Goal: Transaction & Acquisition: Obtain resource

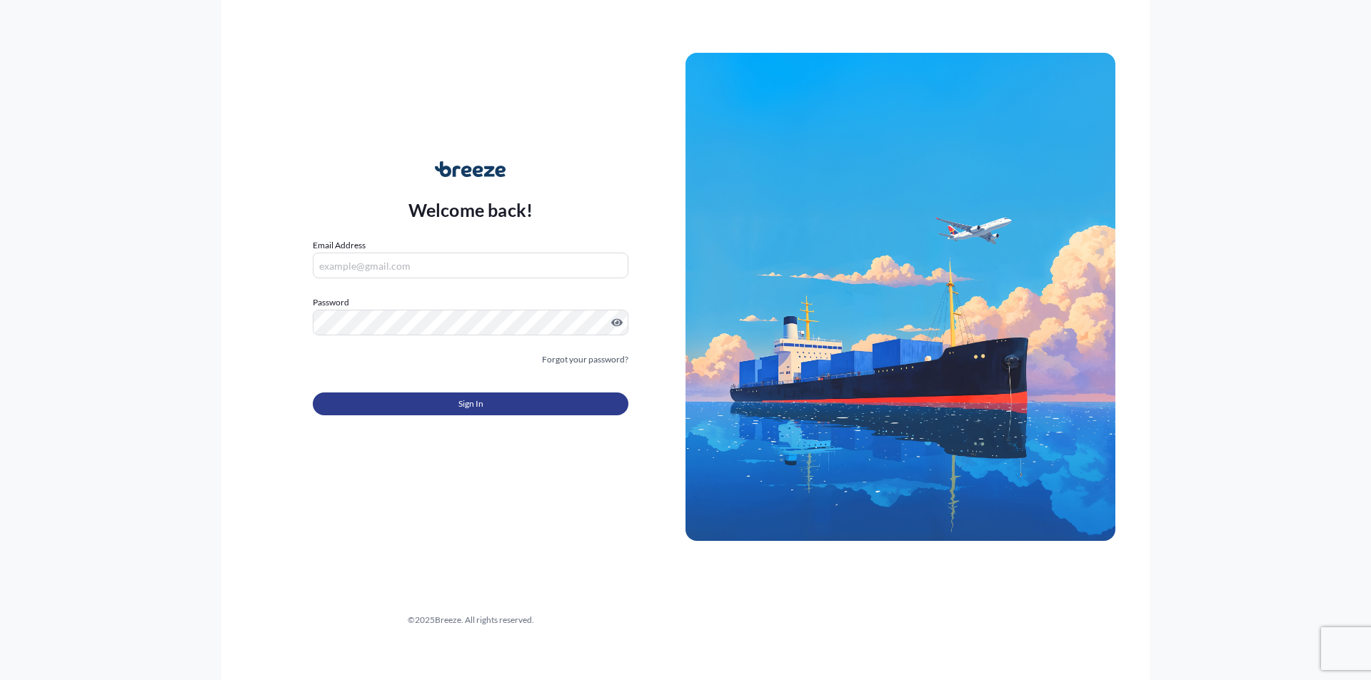
type input "[PERSON_NAME][EMAIL_ADDRESS][PERSON_NAME][DOMAIN_NAME]"
click at [467, 410] on span "Sign In" at bounding box center [470, 404] width 25 height 14
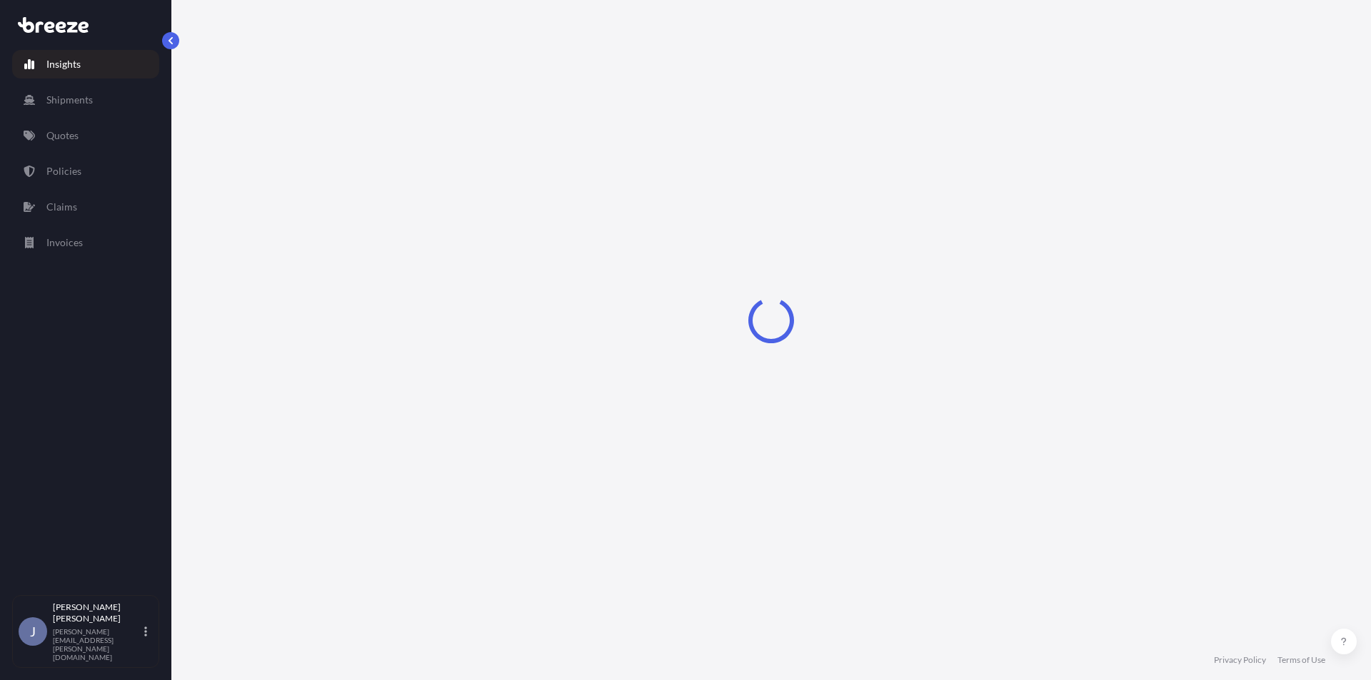
select select "2025"
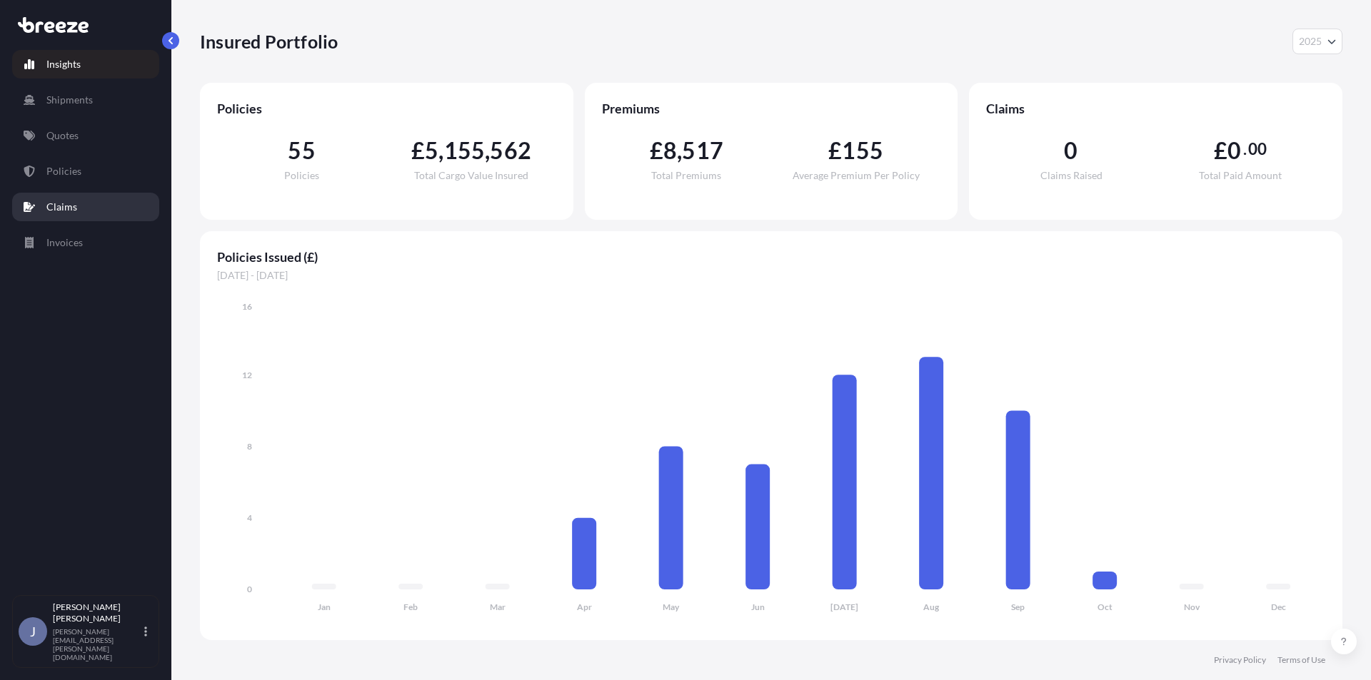
click at [66, 204] on p "Claims" at bounding box center [61, 207] width 31 height 14
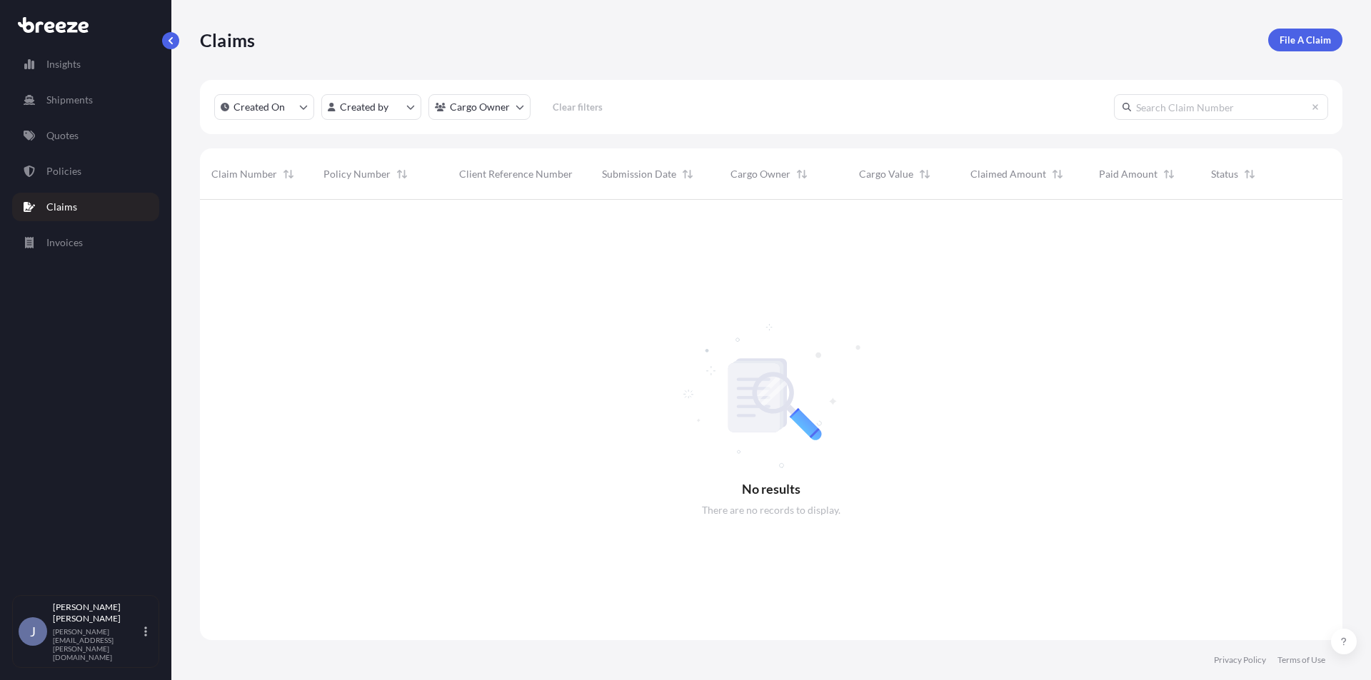
scroll to position [481, 1132]
click at [59, 45] on div "Insights Shipments Quotes Policies Claims Invoices" at bounding box center [85, 316] width 147 height 558
click at [59, 29] on icon at bounding box center [61, 26] width 11 height 11
click at [164, 42] on button "button" at bounding box center [170, 40] width 17 height 17
click at [71, 136] on p "Quotes" at bounding box center [62, 136] width 32 height 14
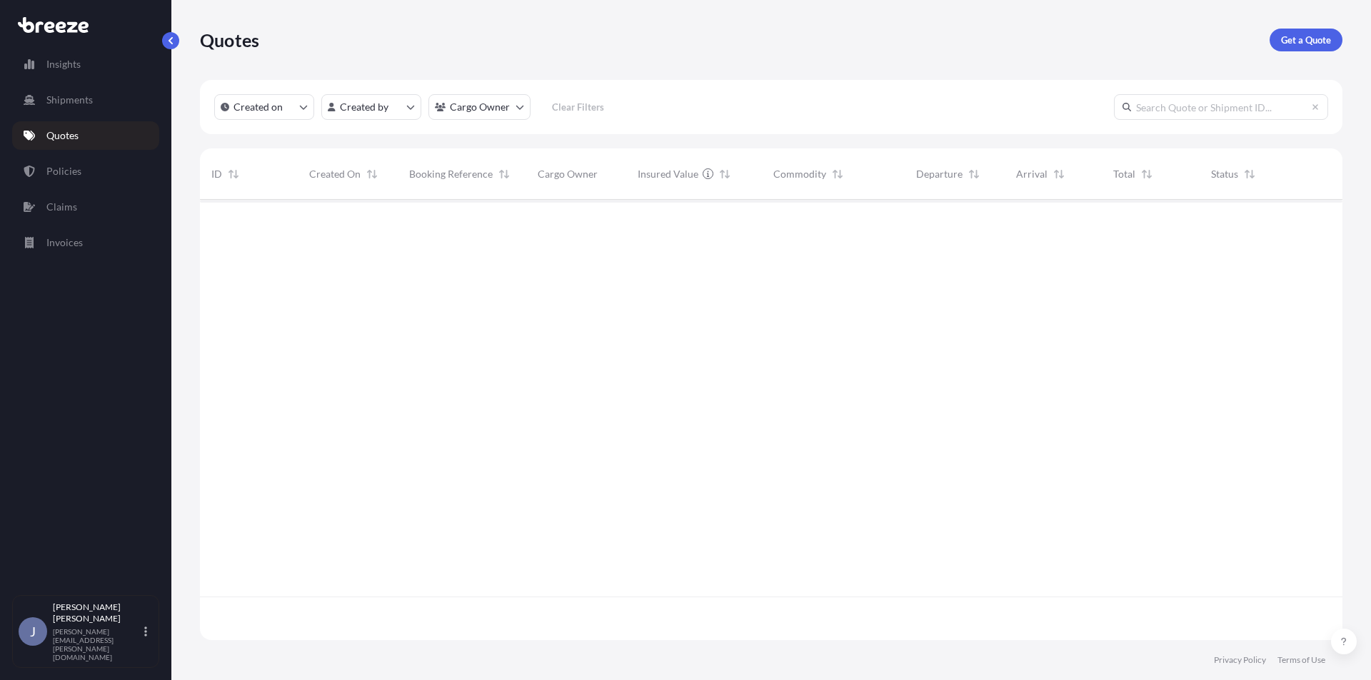
scroll to position [438, 1132]
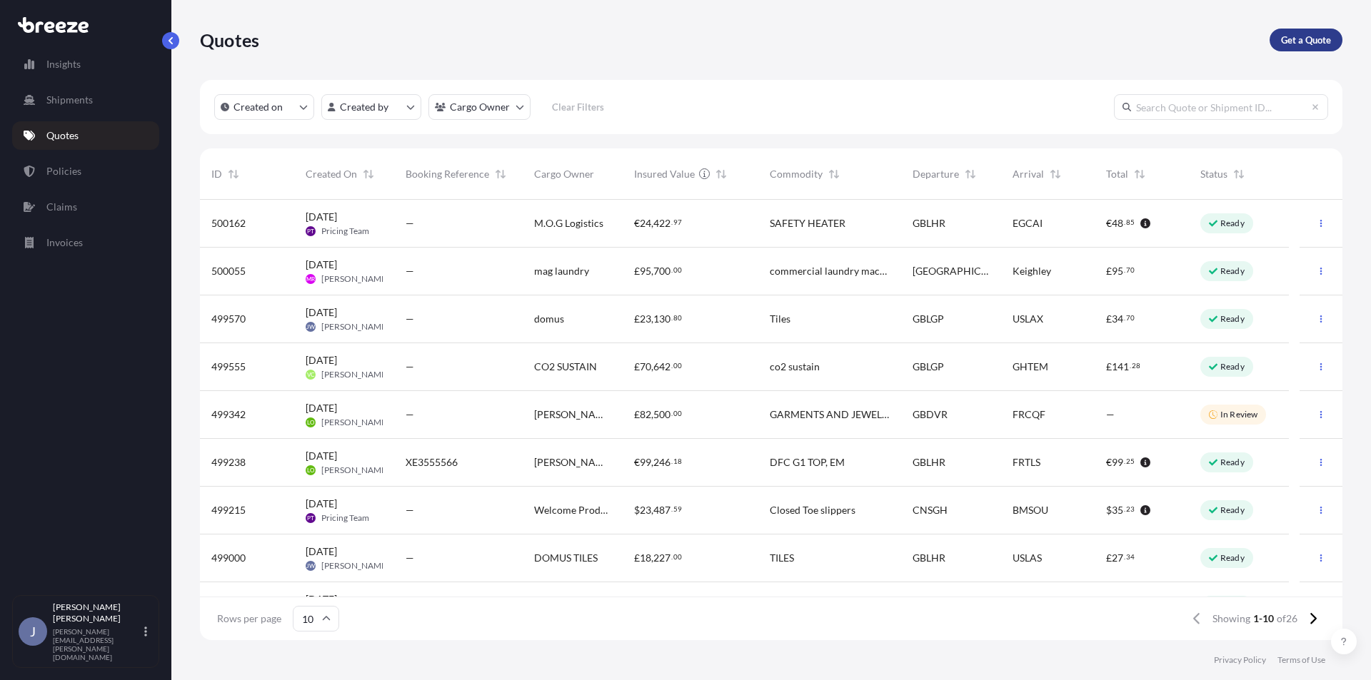
click at [1301, 38] on p "Get a Quote" at bounding box center [1306, 40] width 50 height 14
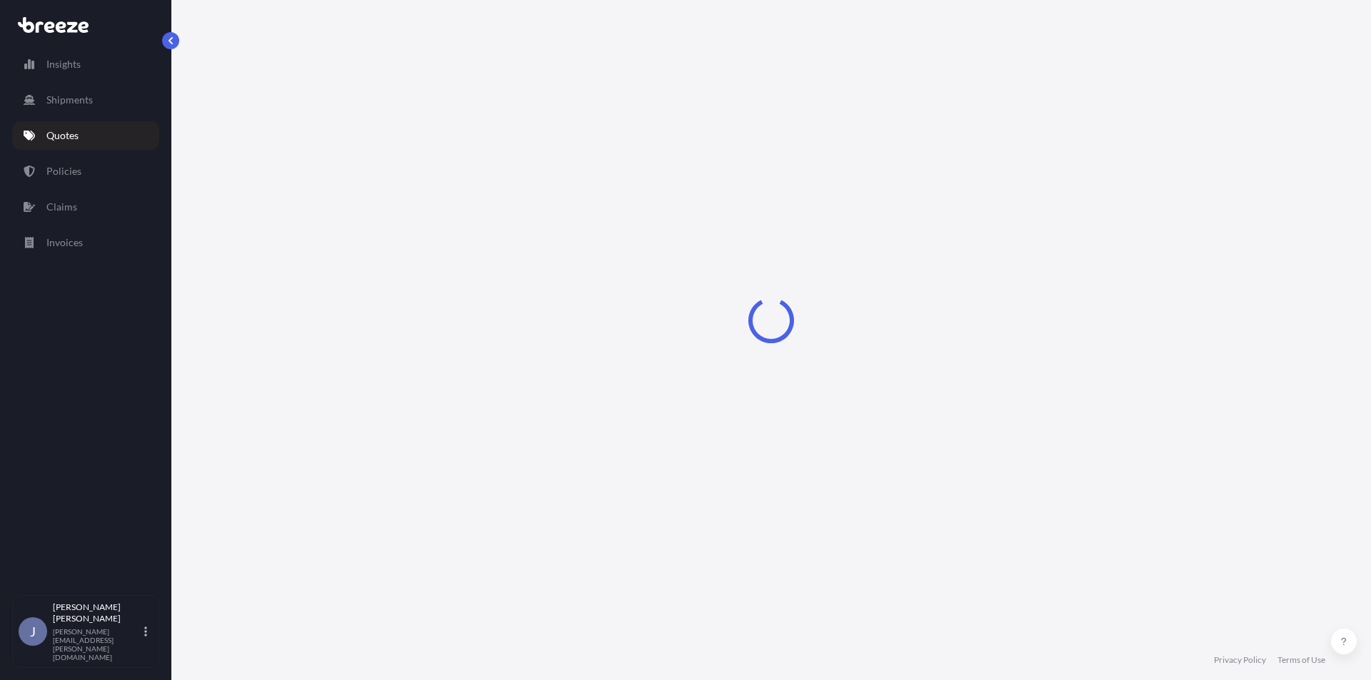
select select "Sea"
select select "1"
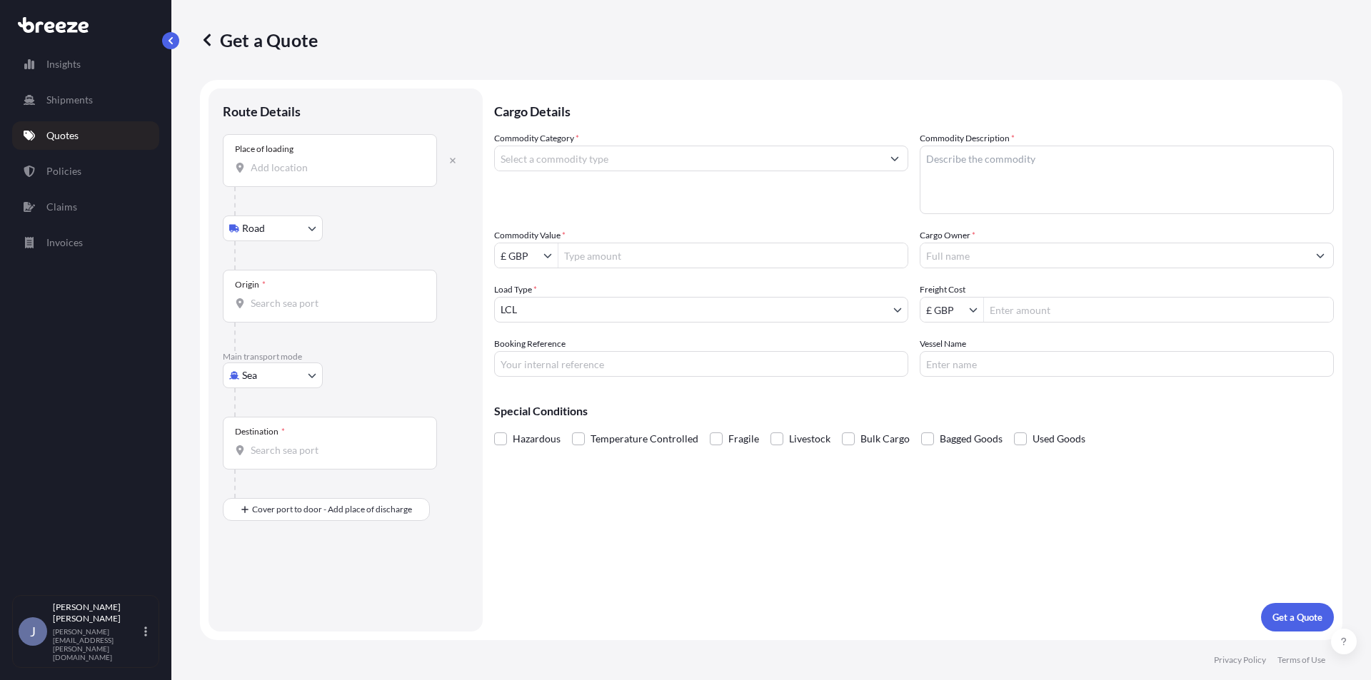
click at [302, 168] on input "Place of loading" at bounding box center [335, 168] width 168 height 14
click at [637, 105] on p "Cargo Details" at bounding box center [914, 110] width 840 height 43
click at [284, 166] on input "Place of loading" at bounding box center [335, 168] width 168 height 14
click at [440, 43] on div "Get a Quote" at bounding box center [771, 40] width 1142 height 23
click at [321, 176] on div "Place of loading" at bounding box center [330, 160] width 214 height 53
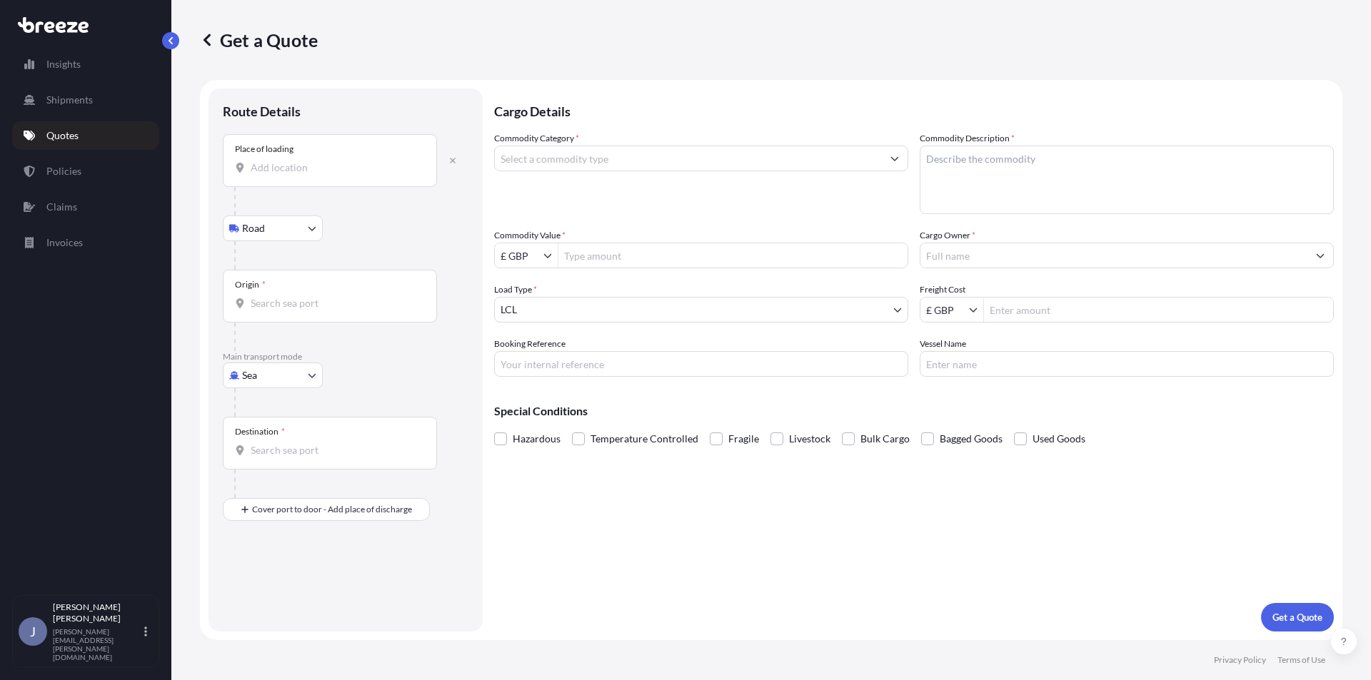
click at [321, 175] on input "Place of loading" at bounding box center [335, 168] width 168 height 14
click at [750, 86] on form "Route Details Place of loading Road Road Rail Origin * Main transport mode Sea …" at bounding box center [771, 360] width 1142 height 560
click at [334, 165] on input "Place of loading" at bounding box center [335, 168] width 168 height 14
click at [296, 168] on input "Place of loading" at bounding box center [335, 168] width 168 height 14
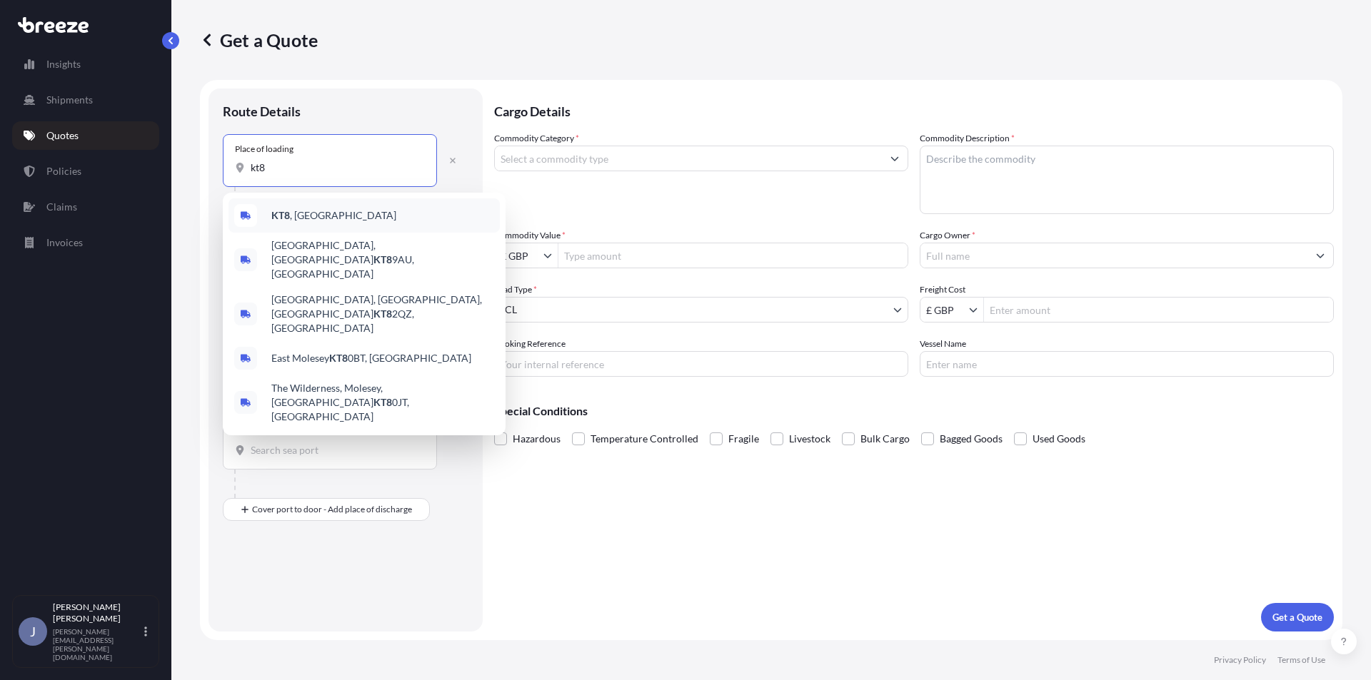
click at [321, 213] on div "KT8 , [GEOGRAPHIC_DATA]" at bounding box center [363, 215] width 271 height 34
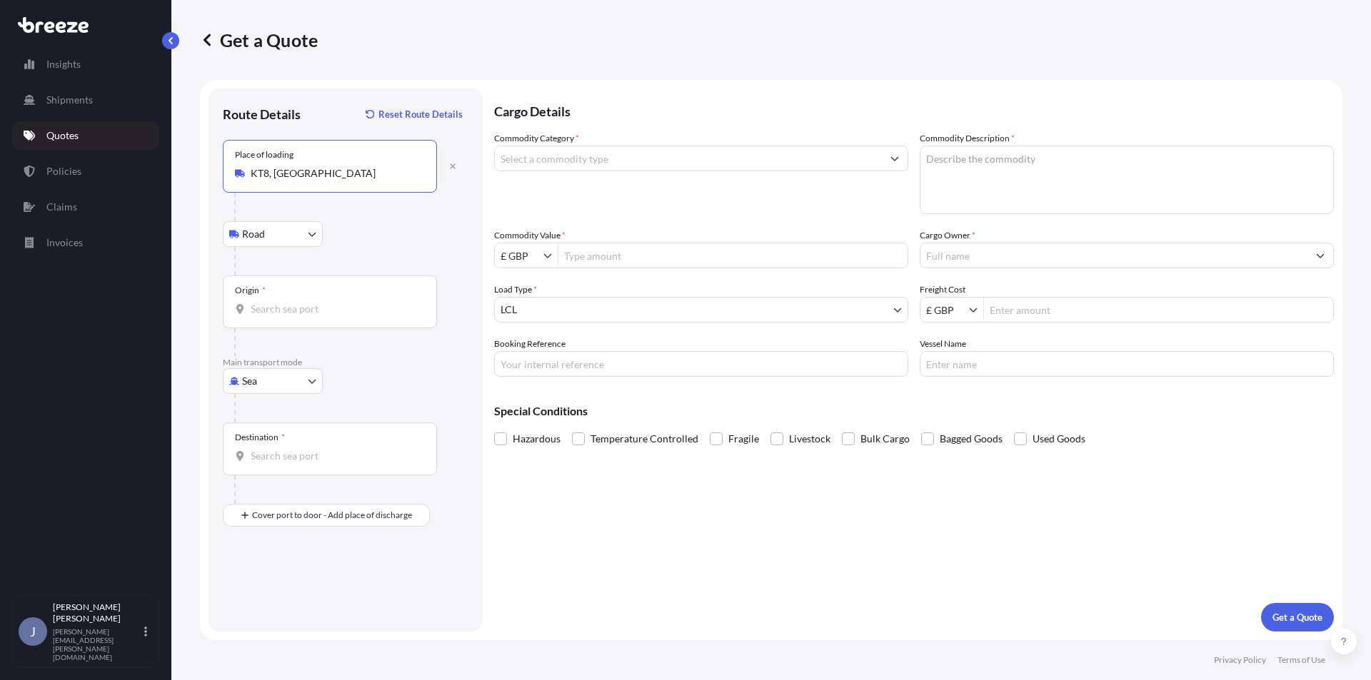
type input "KT8, [GEOGRAPHIC_DATA]"
click at [326, 316] on div "Origin *" at bounding box center [330, 302] width 214 height 53
click at [326, 316] on input "Origin *" at bounding box center [335, 309] width 168 height 14
click at [500, 212] on div "Commodity Category *" at bounding box center [701, 172] width 414 height 83
click at [321, 302] on input "Origin * Please select an origin" at bounding box center [335, 309] width 168 height 14
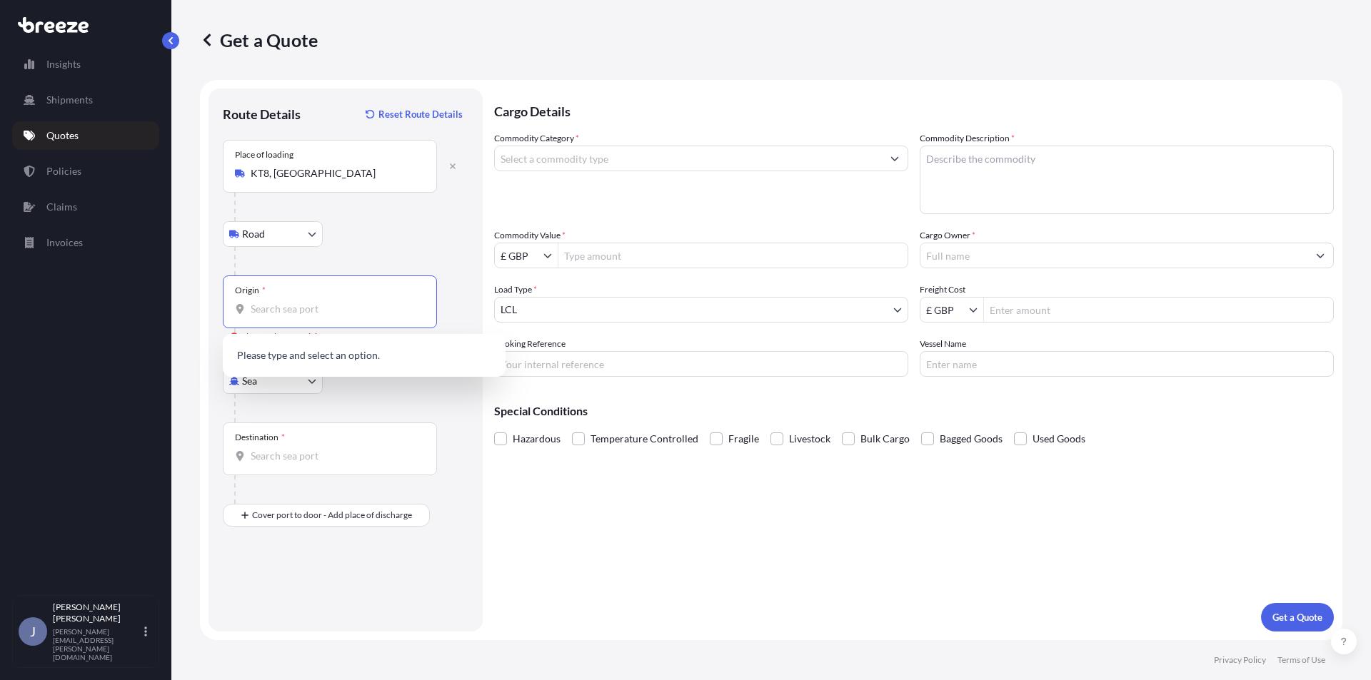
click at [616, 152] on input "Commodity Category *" at bounding box center [688, 159] width 387 height 26
type input "D"
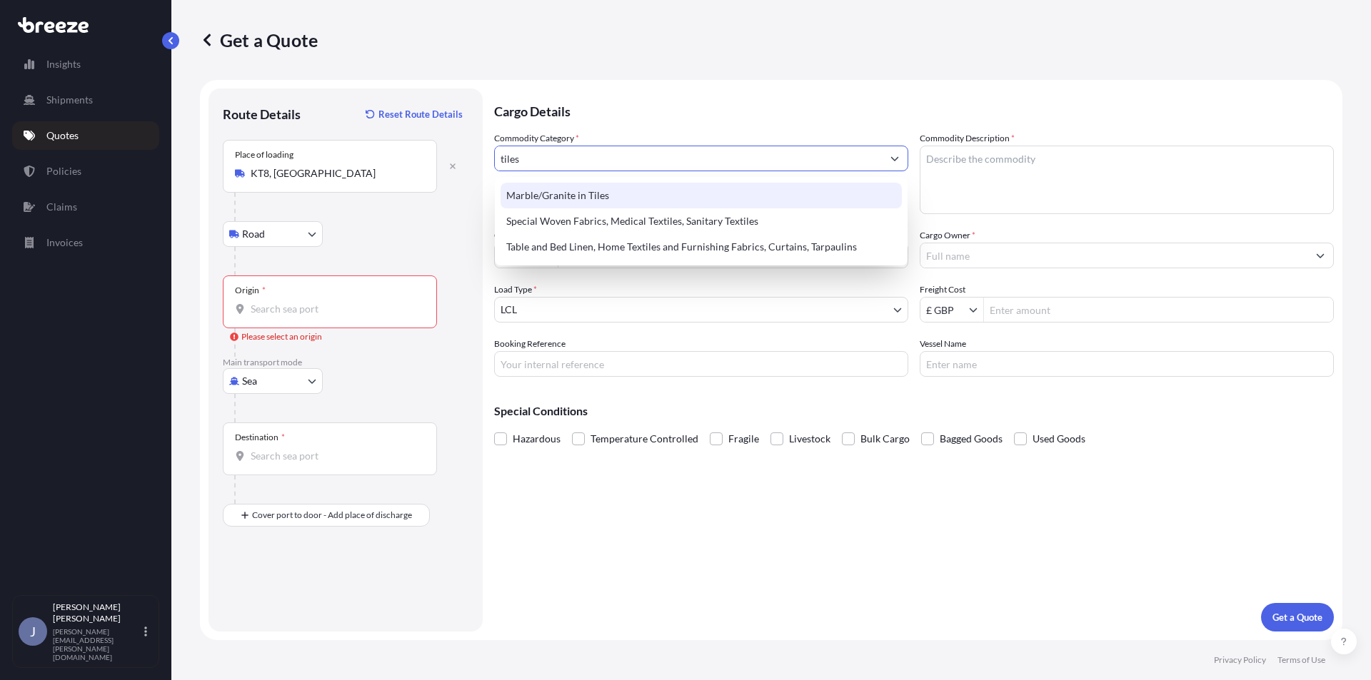
click at [605, 195] on div "Marble/Granite in Tiles" at bounding box center [700, 196] width 401 height 26
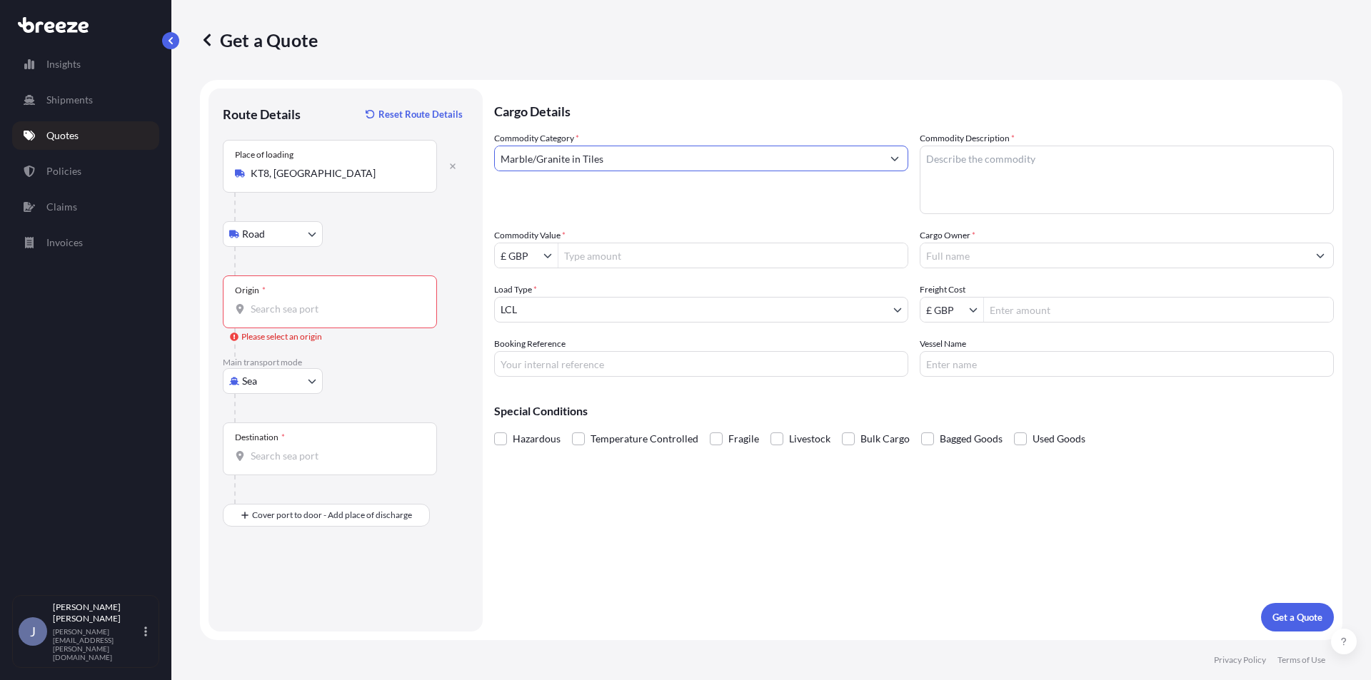
type input "Marble/Granite in Tiles"
click at [959, 161] on textarea "Commodity Description *" at bounding box center [1126, 180] width 414 height 69
type textarea "Tiles"
click at [613, 261] on input "Commodity Value *" at bounding box center [732, 256] width 349 height 26
type input "36,000"
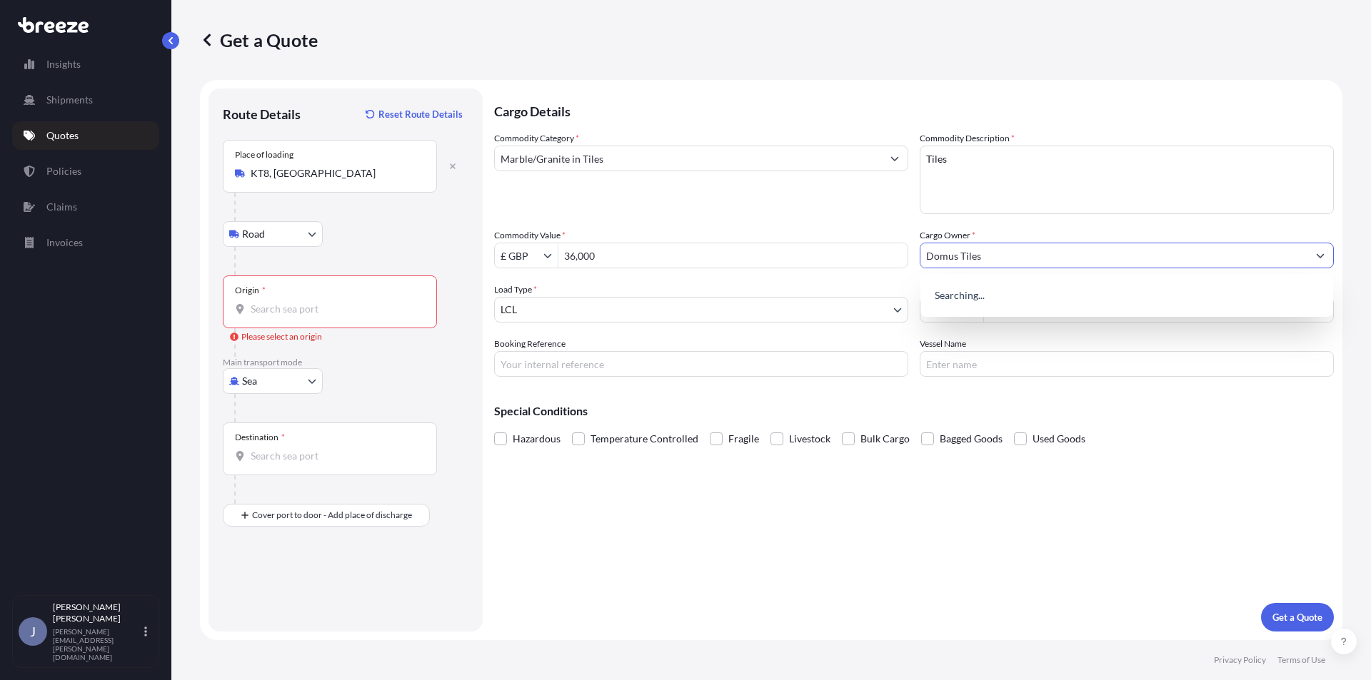
type input "Domus Tiles"
click at [1055, 312] on input "Freight Cost" at bounding box center [1158, 310] width 349 height 26
click at [710, 588] on div "Cargo Details Commodity Category * Marble/Granite in Tiles Commodity Descriptio…" at bounding box center [914, 360] width 840 height 543
type input "395"
click at [318, 467] on div "Destination *" at bounding box center [330, 449] width 214 height 53
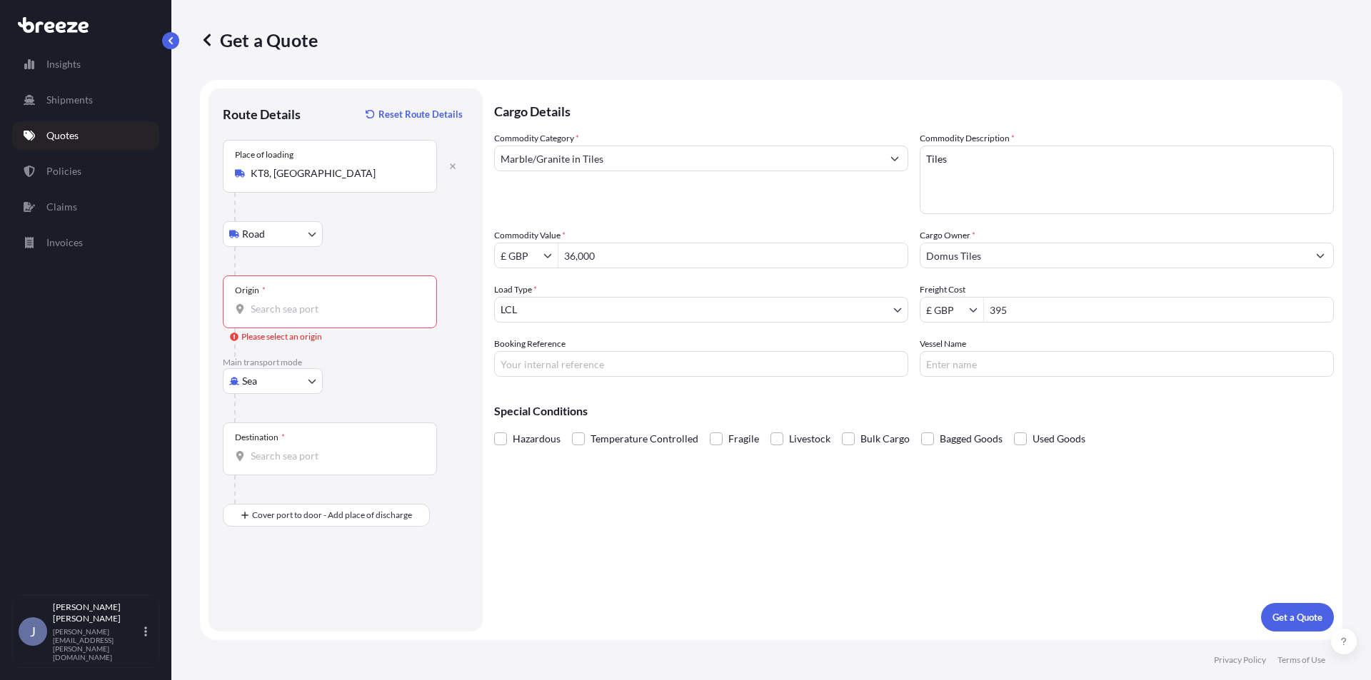
click at [318, 463] on input "Destination *" at bounding box center [335, 456] width 168 height 14
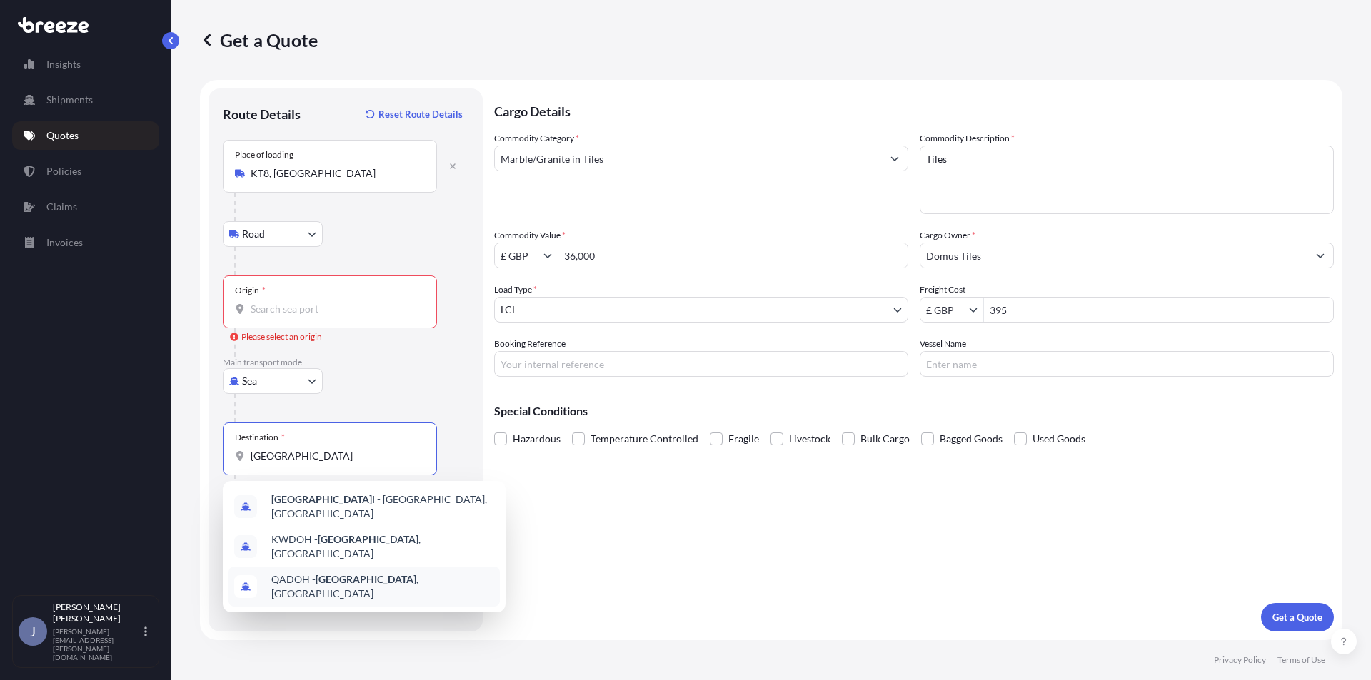
click at [355, 575] on span "QADOH - [GEOGRAPHIC_DATA] , [GEOGRAPHIC_DATA]" at bounding box center [382, 587] width 223 height 29
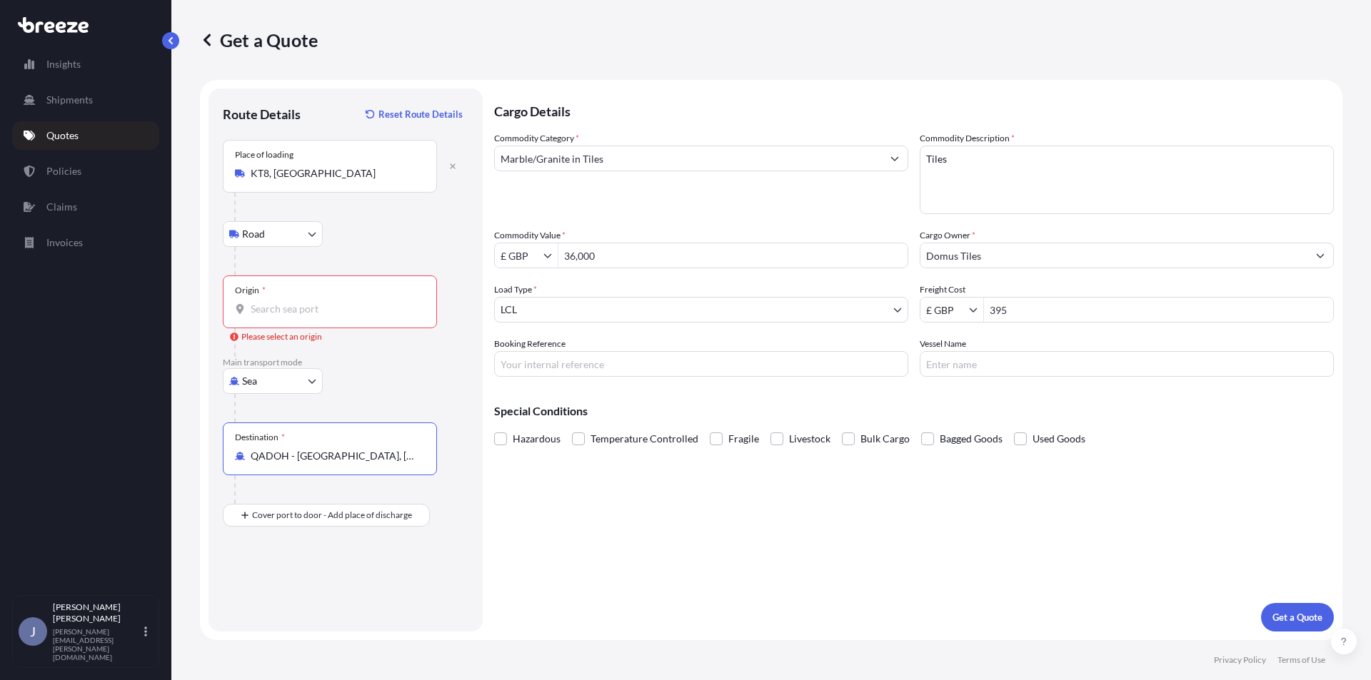
type input "QADOH - [GEOGRAPHIC_DATA], [GEOGRAPHIC_DATA]"
click at [328, 301] on div "Origin *" at bounding box center [330, 302] width 214 height 53
click at [328, 302] on input "Origin * Please select an origin" at bounding box center [335, 309] width 168 height 14
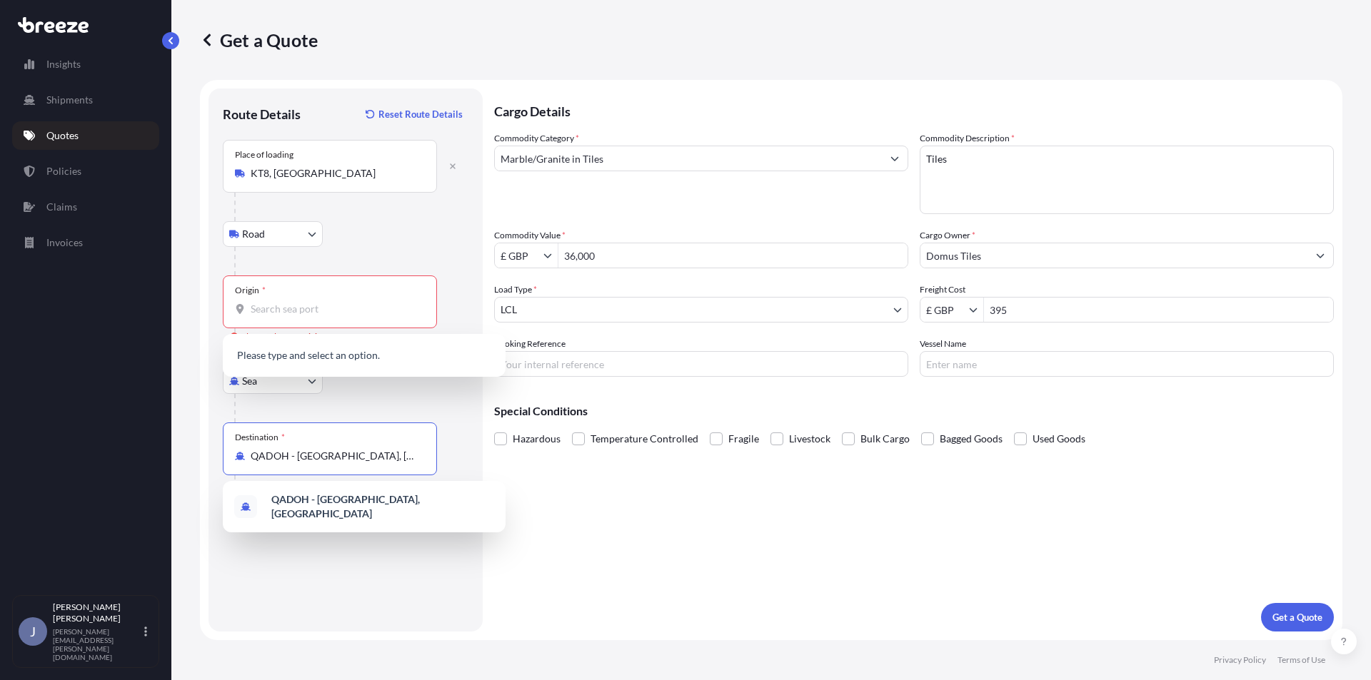
click at [370, 455] on input "QADOH - [GEOGRAPHIC_DATA], [GEOGRAPHIC_DATA]" at bounding box center [335, 456] width 168 height 14
drag, startPoint x: 361, startPoint y: 454, endPoint x: 37, endPoint y: 445, distance: 324.2
click at [37, 445] on div "Insights Shipments Quotes Policies Claims Invoices J [PERSON_NAME] [PERSON_NAME…" at bounding box center [685, 340] width 1371 height 680
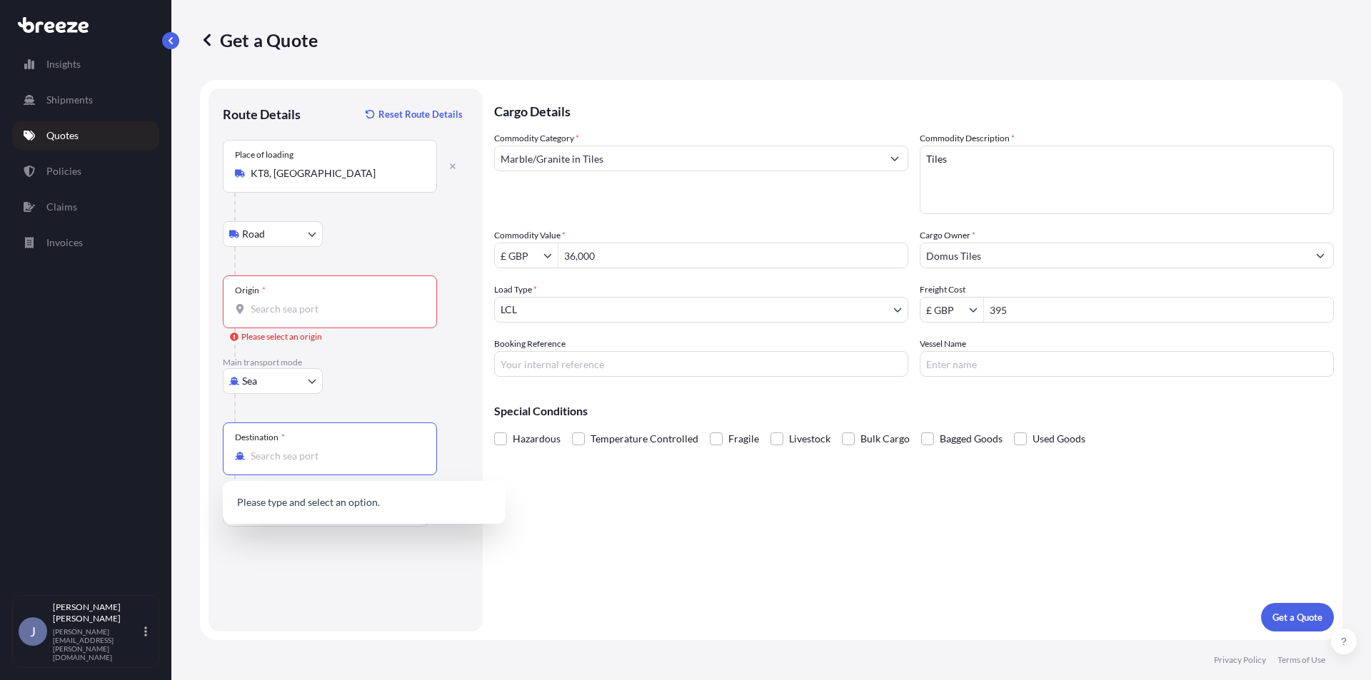
type input "QADOH - [GEOGRAPHIC_DATA], [GEOGRAPHIC_DATA]"
click at [286, 311] on input "Origin * Please select an origin" at bounding box center [335, 309] width 168 height 14
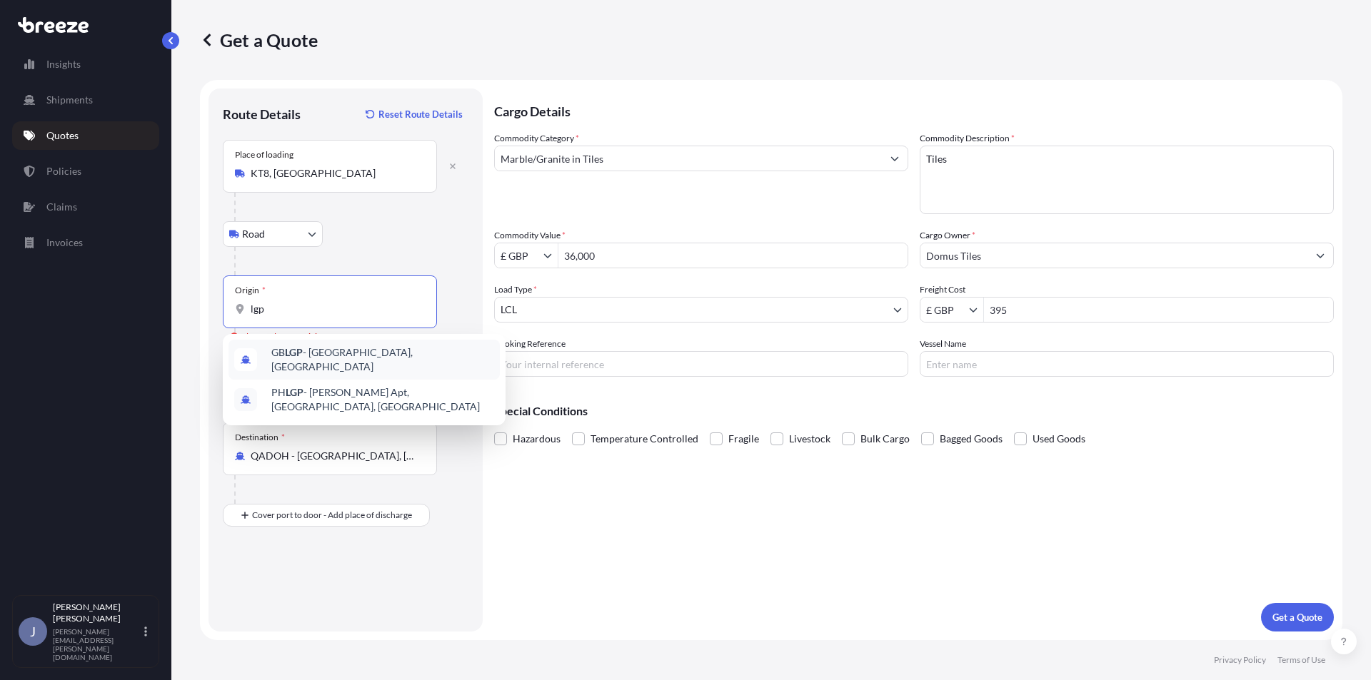
click at [321, 346] on div "GB LGP - [GEOGRAPHIC_DATA], [GEOGRAPHIC_DATA]" at bounding box center [363, 360] width 271 height 40
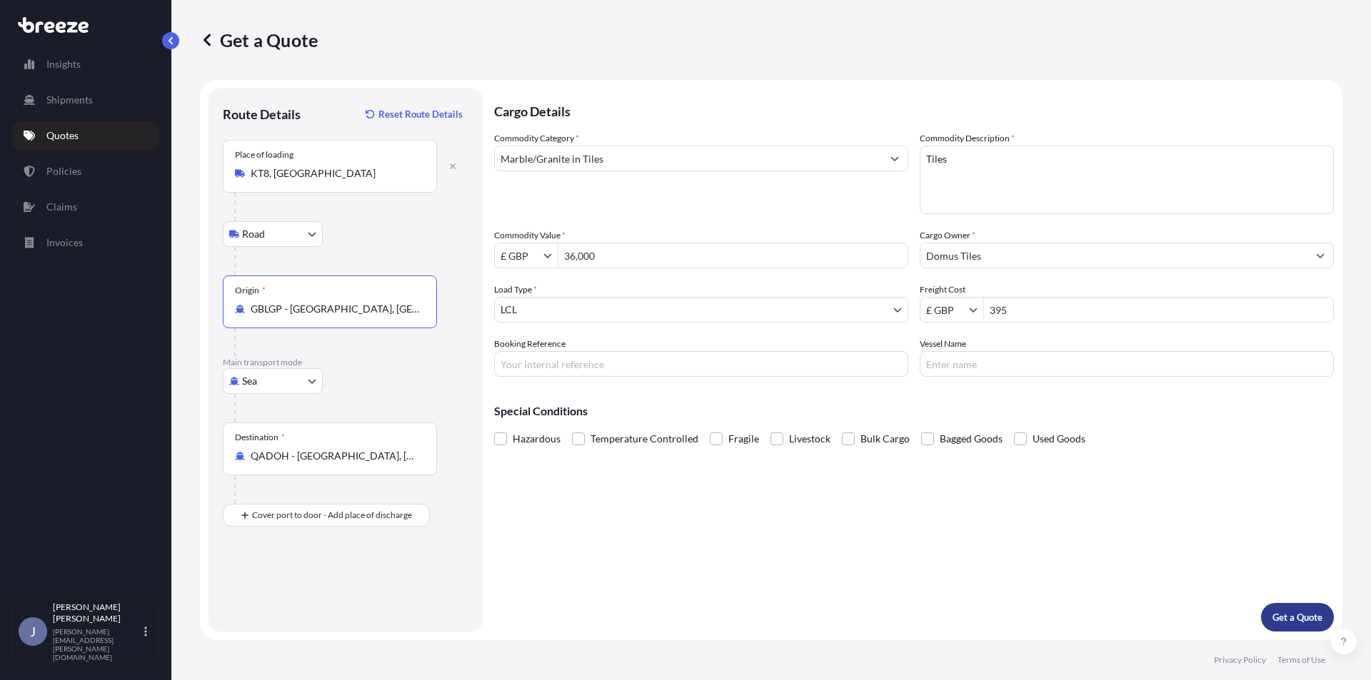
type input "GBLGP - [GEOGRAPHIC_DATA], [GEOGRAPHIC_DATA]"
click at [1283, 608] on button "Get a Quote" at bounding box center [1297, 617] width 73 height 29
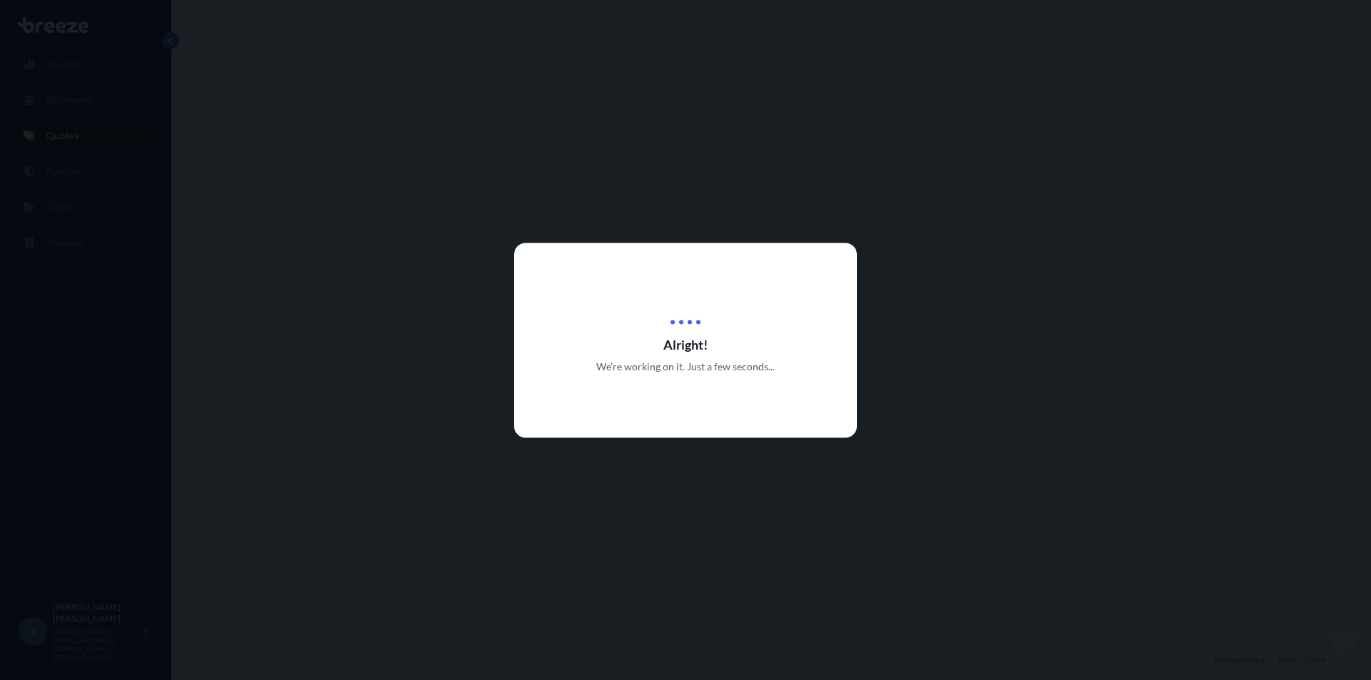
select select "Road"
select select "Sea"
select select "1"
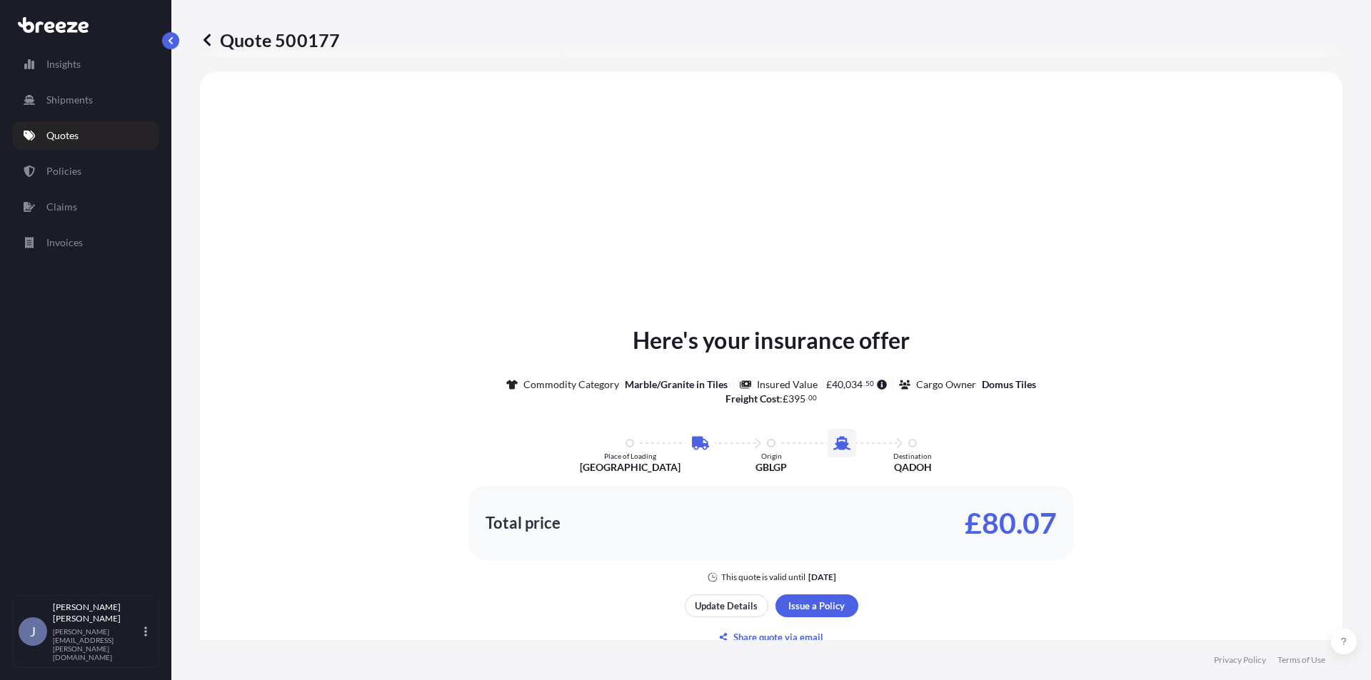
scroll to position [630, 0]
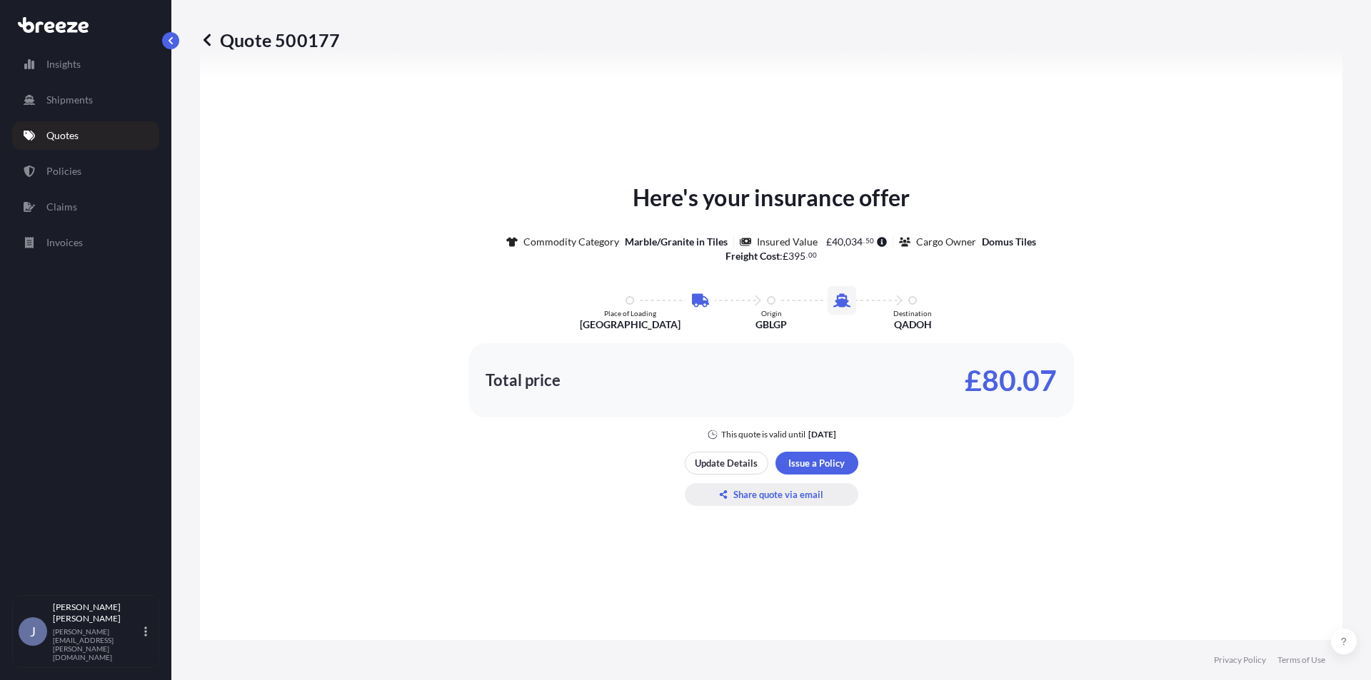
click at [755, 500] on p "Share quote via email" at bounding box center [778, 495] width 90 height 14
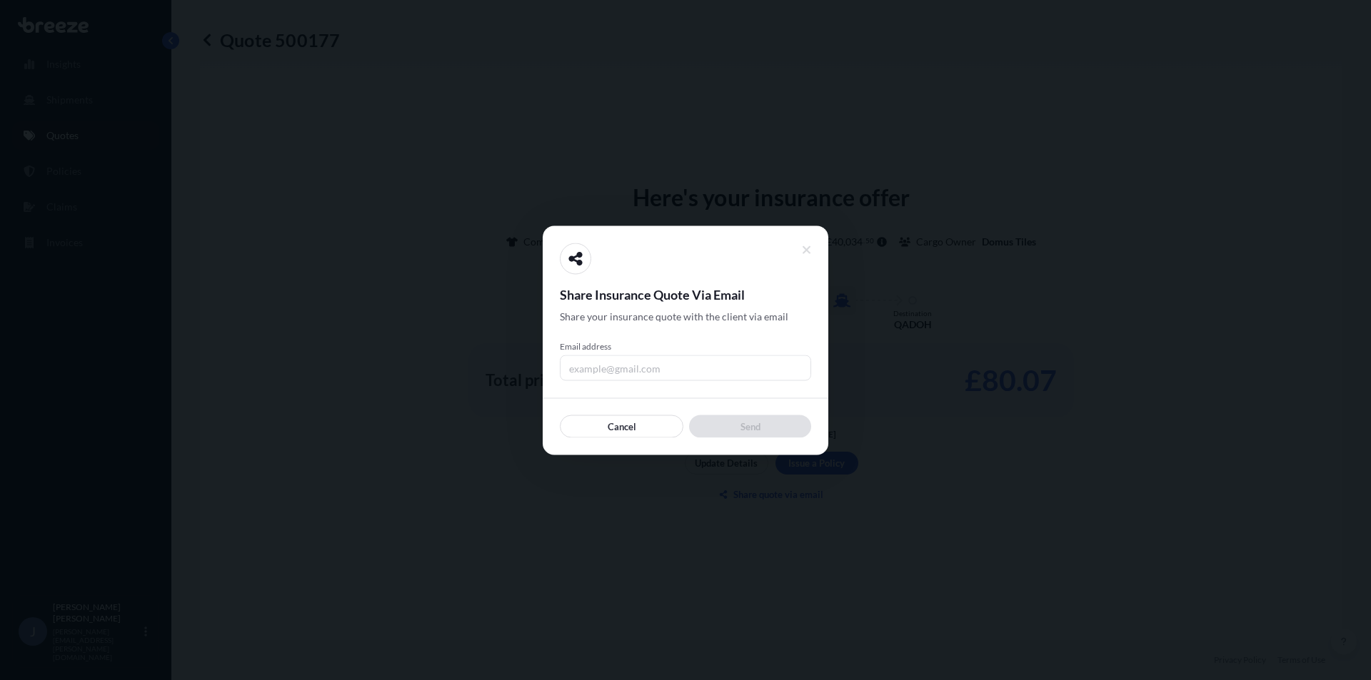
click at [643, 364] on input "Email address" at bounding box center [685, 368] width 251 height 26
type input "[EMAIL_ADDRESS][DOMAIN_NAME]"
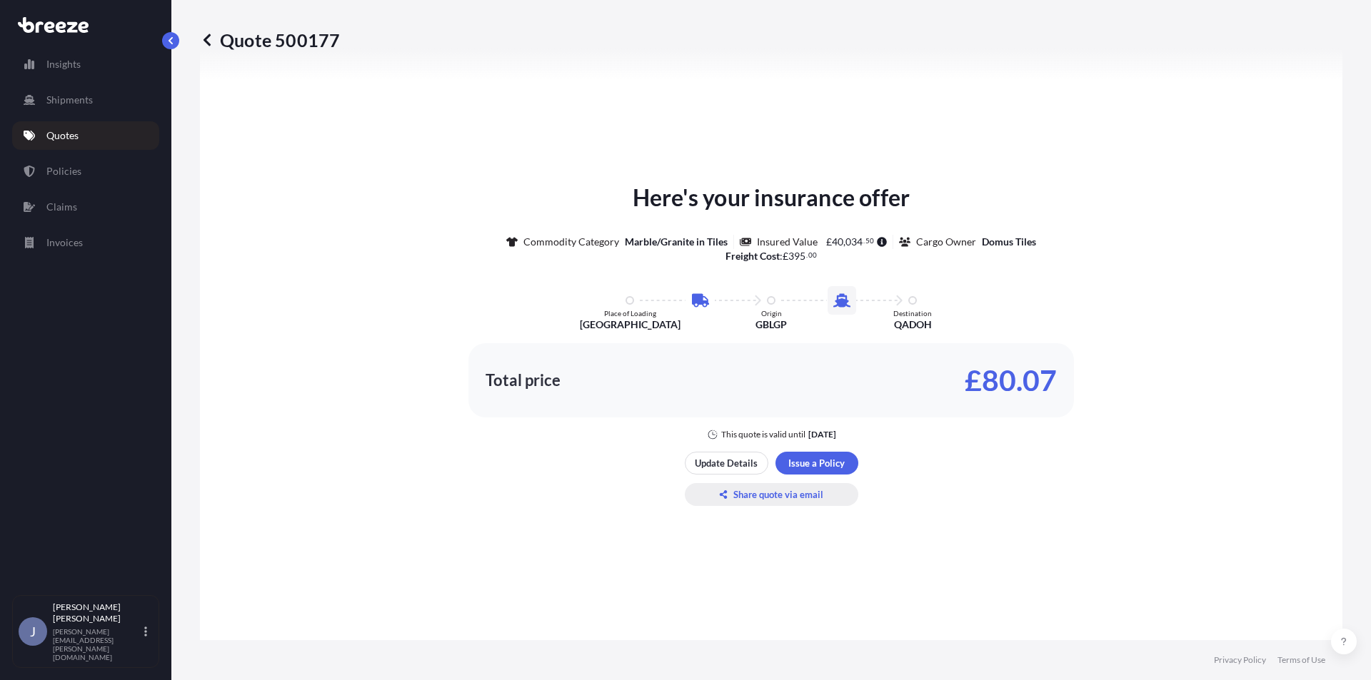
click at [770, 498] on p "Share quote via email" at bounding box center [778, 495] width 90 height 14
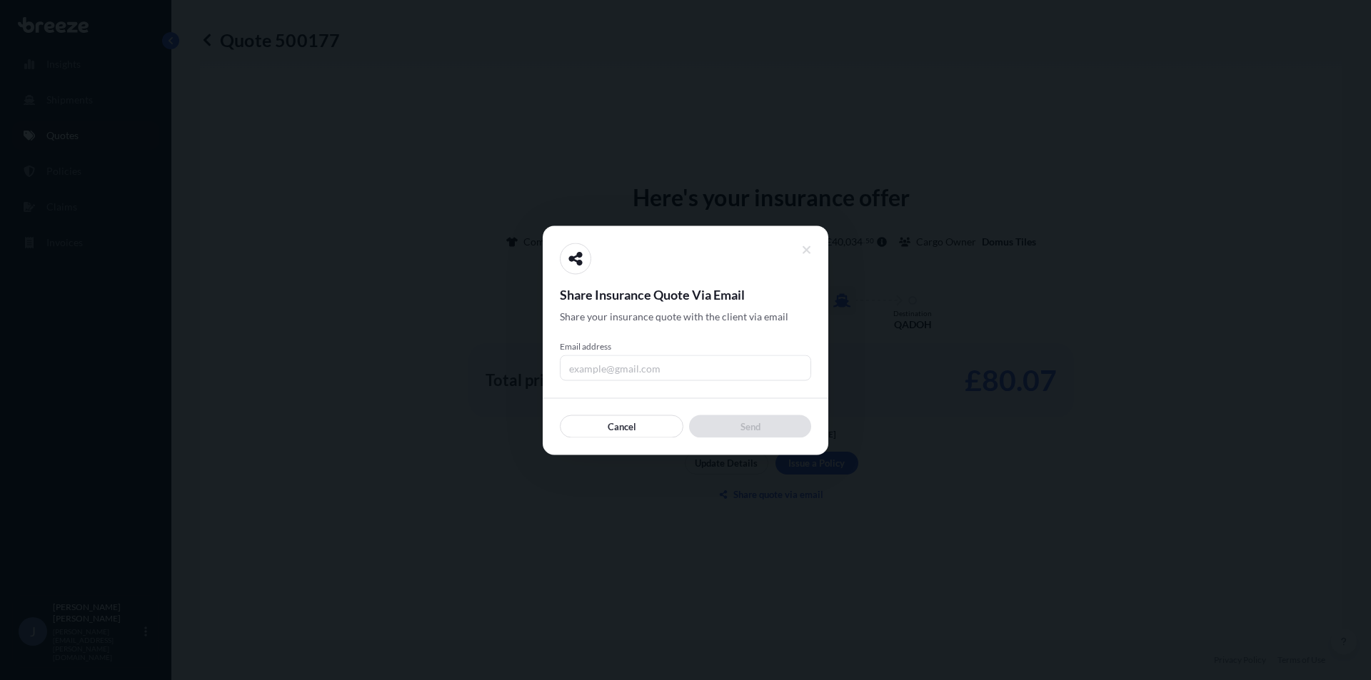
click at [686, 378] on input "Email address" at bounding box center [685, 368] width 251 height 26
type input "[EMAIL_ADDRESS][DOMAIN_NAME]"
